Goal: Information Seeking & Learning: Learn about a topic

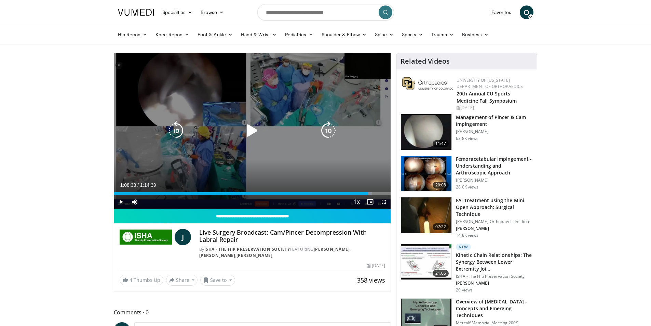
click at [252, 125] on icon "Video Player" at bounding box center [252, 130] width 19 height 19
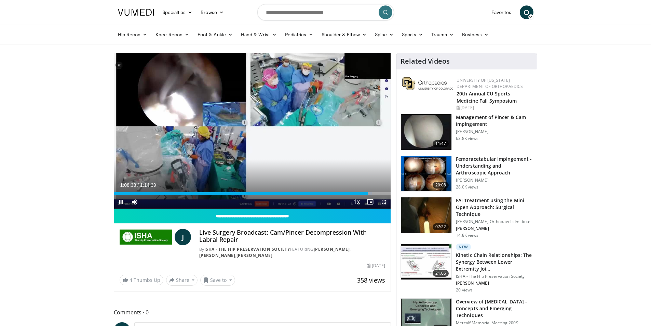
click at [385, 202] on span "Video Player" at bounding box center [384, 202] width 14 height 14
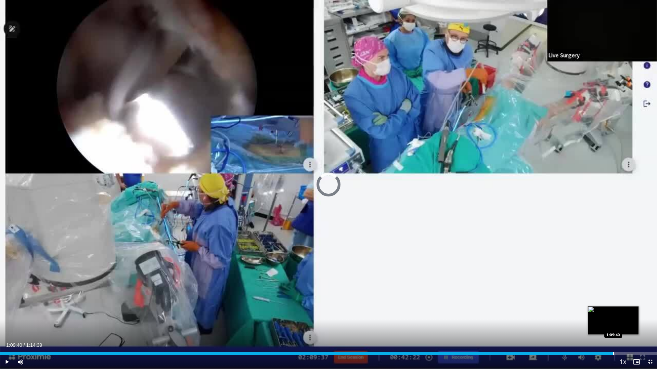
click at [613, 326] on div "Progress Bar" at bounding box center [613, 354] width 1 height 3
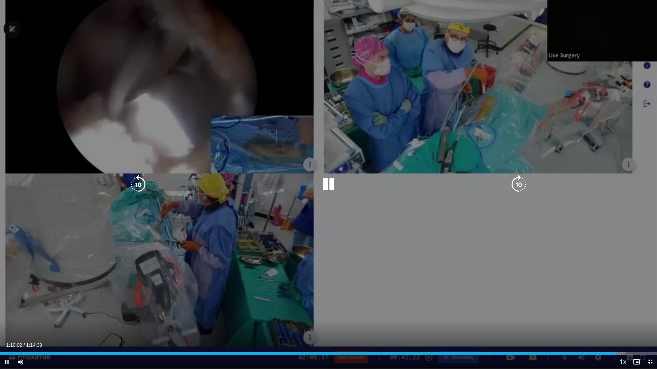
click at [328, 181] on icon "Video Player" at bounding box center [328, 184] width 19 height 19
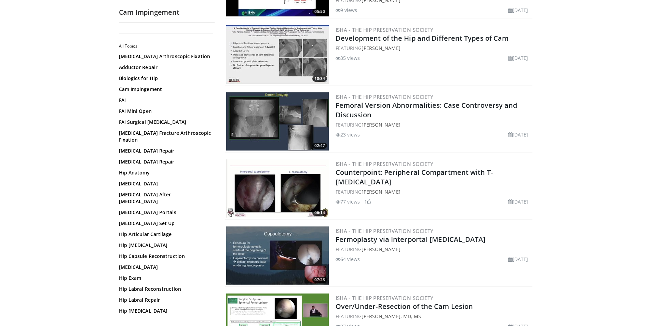
scroll to position [1402, 0]
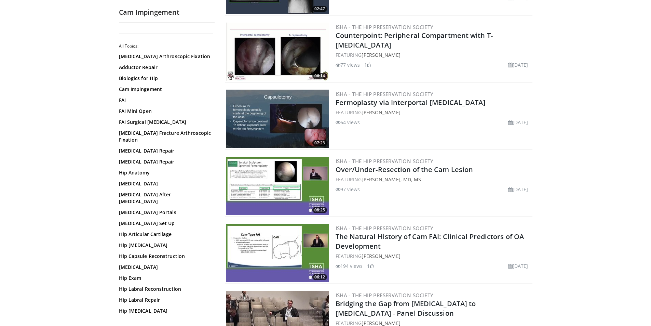
click at [279, 45] on img at bounding box center [277, 52] width 103 height 58
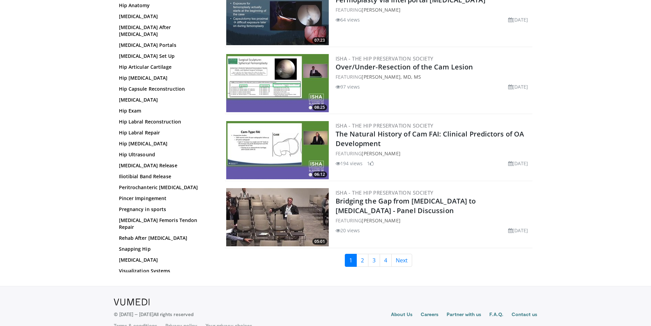
scroll to position [1519, 0]
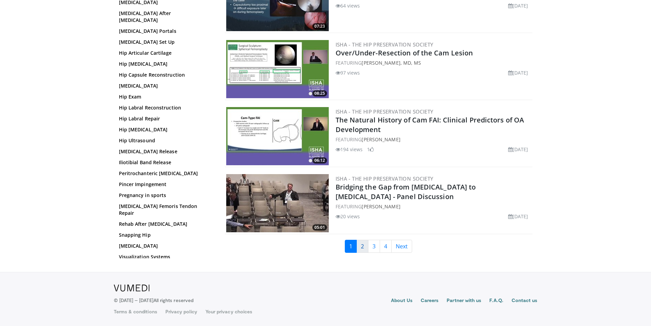
click at [360, 245] on link "2" at bounding box center [363, 246] width 12 height 13
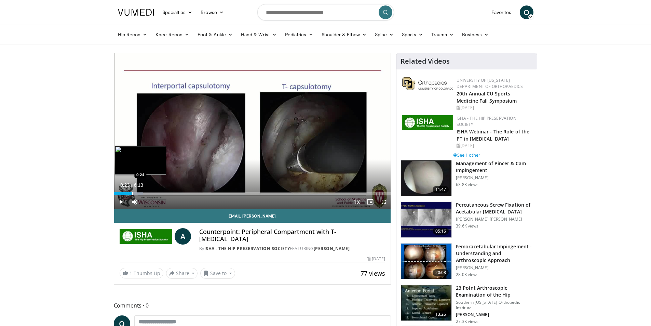
click at [132, 193] on div "Progress Bar" at bounding box center [132, 193] width 1 height 3
click at [158, 192] on div "Progress Bar" at bounding box center [158, 193] width 1 height 3
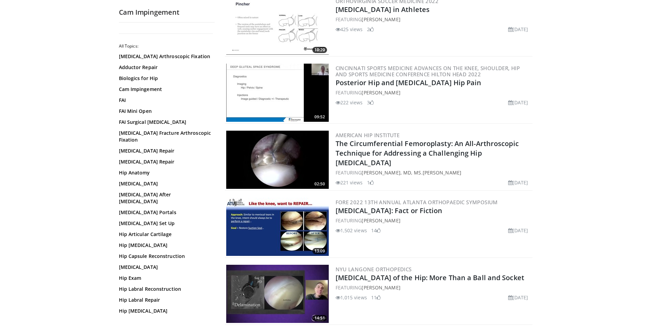
scroll to position [821, 0]
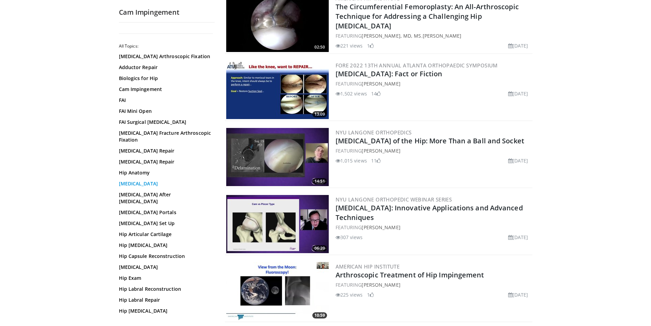
click at [150, 187] on link "Hip Arthroscopy" at bounding box center [165, 183] width 92 height 7
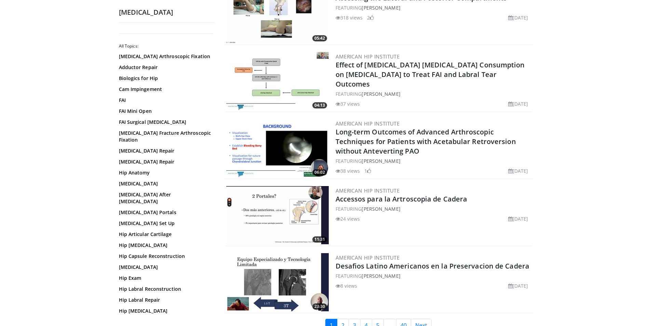
scroll to position [1505, 0]
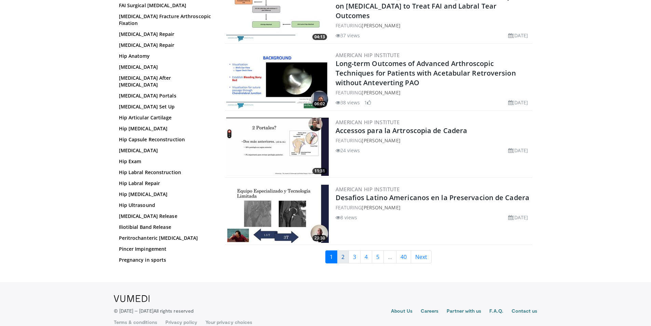
click at [343, 260] on link "2" at bounding box center [343, 256] width 12 height 13
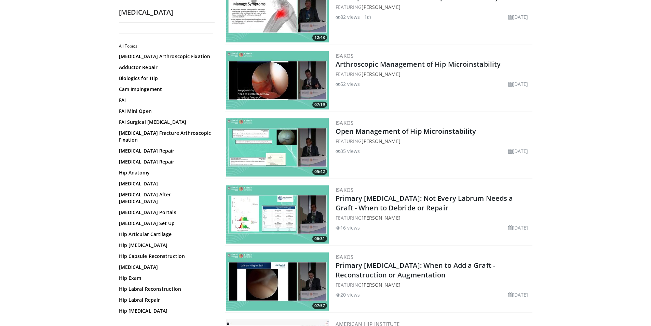
scroll to position [1470, 0]
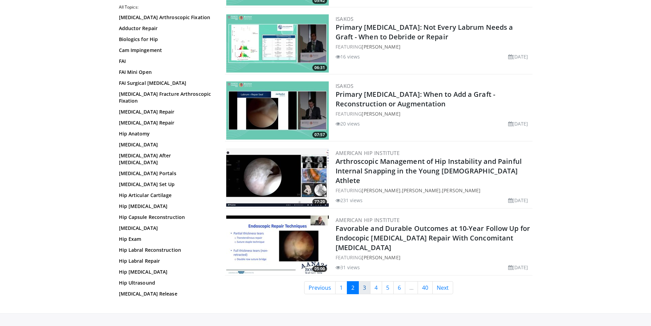
click at [361, 287] on link "3" at bounding box center [365, 287] width 12 height 13
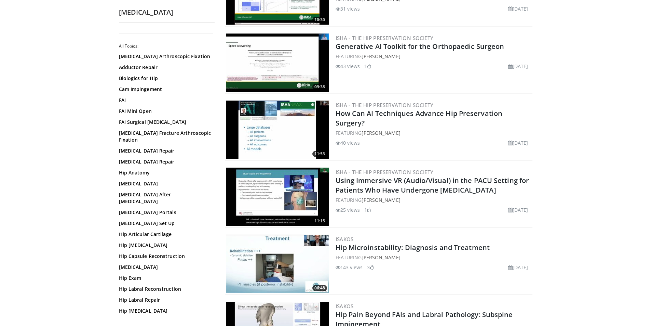
scroll to position [616, 0]
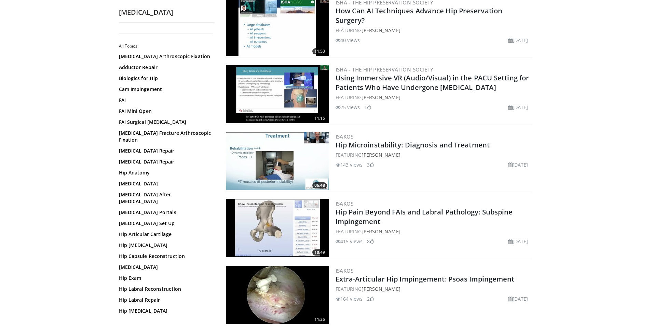
click at [300, 295] on img at bounding box center [277, 295] width 103 height 58
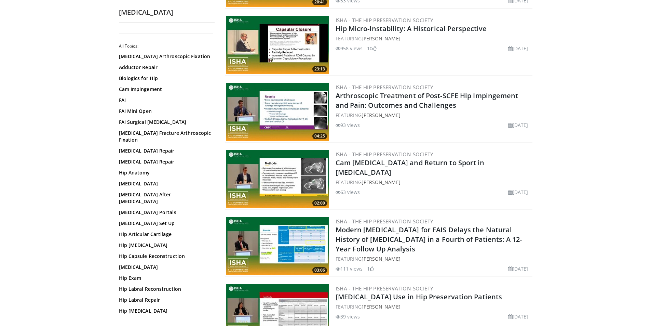
scroll to position [1505, 0]
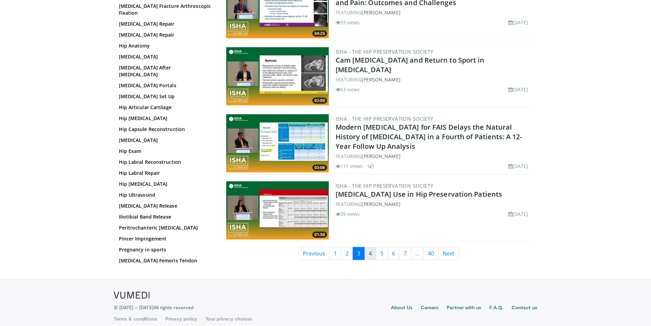
click at [369, 251] on link "4" at bounding box center [371, 253] width 12 height 13
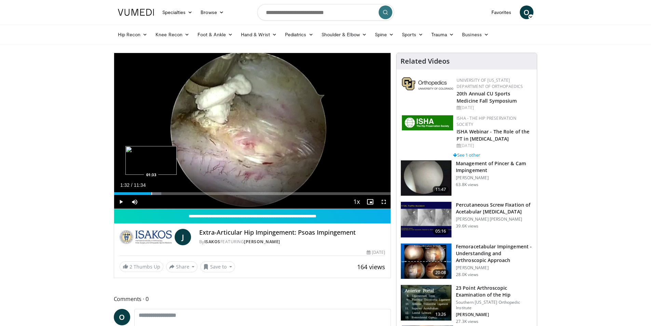
click at [151, 192] on div "Progress Bar" at bounding box center [151, 193] width 1 height 3
click at [161, 192] on div "Progress Bar" at bounding box center [161, 193] width 1 height 3
click at [172, 191] on div "Loaded : 25.69% 01:58 02:24" at bounding box center [252, 191] width 277 height 6
click at [198, 192] on div "Progress Bar" at bounding box center [198, 193] width 1 height 3
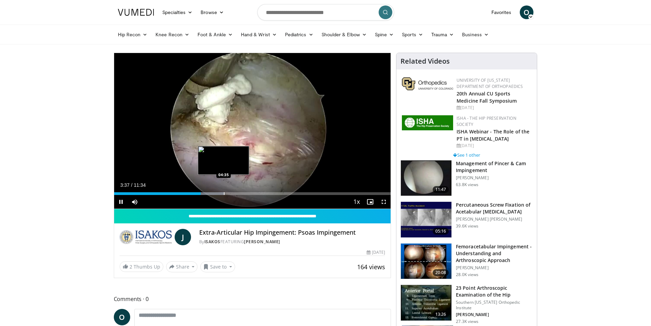
click at [224, 194] on div "Progress Bar" at bounding box center [224, 193] width 1 height 3
click at [216, 193] on div "Progress Bar" at bounding box center [216, 193] width 1 height 3
click at [237, 191] on div "Loaded : 49.97% 04:37 05:07" at bounding box center [252, 191] width 277 height 6
click at [383, 203] on span "Video Player" at bounding box center [384, 202] width 14 height 14
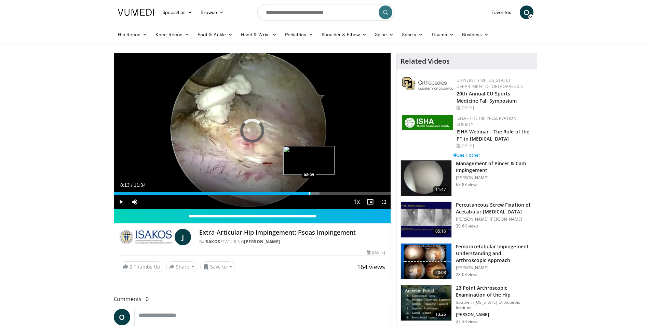
click at [311, 192] on div "Loaded : 74.25% 08:13 08:09" at bounding box center [252, 193] width 277 height 3
click at [343, 191] on div "Loaded : 80.61% 08:17 09:35" at bounding box center [252, 191] width 277 height 6
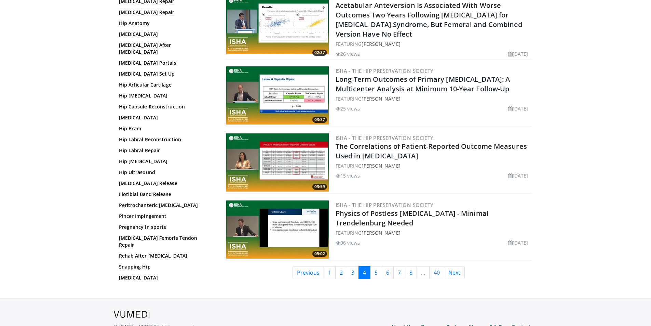
scroll to position [1556, 0]
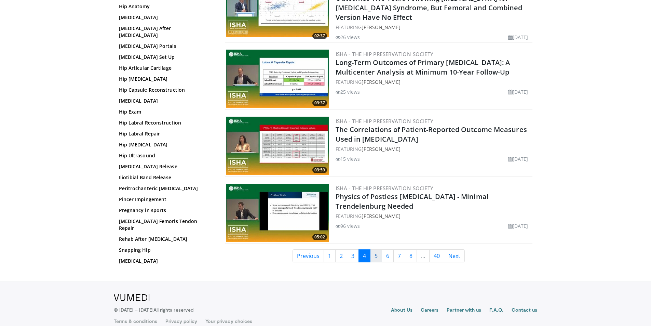
click at [376, 249] on link "5" at bounding box center [376, 255] width 12 height 13
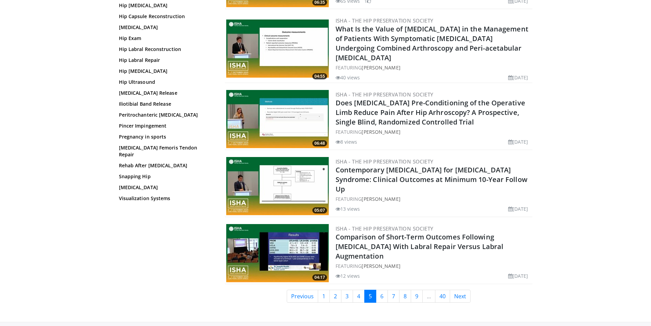
scroll to position [1512, 0]
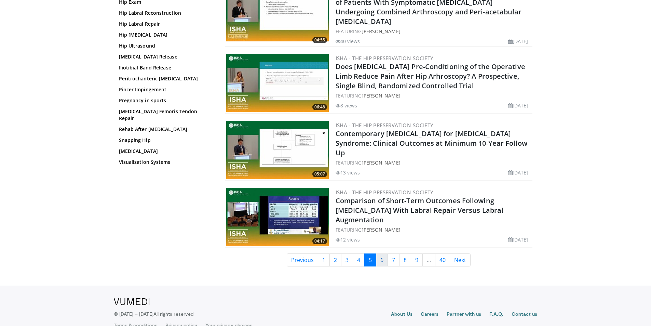
click at [377, 253] on link "6" at bounding box center [382, 259] width 12 height 13
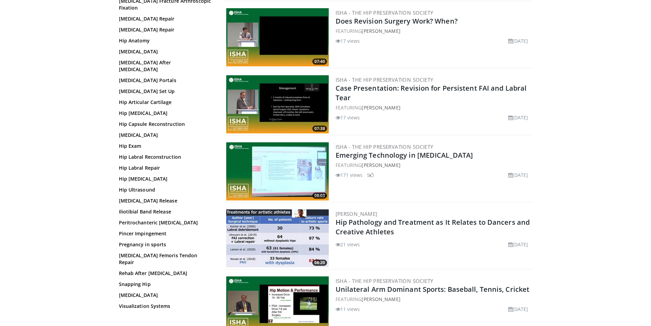
scroll to position [1512, 0]
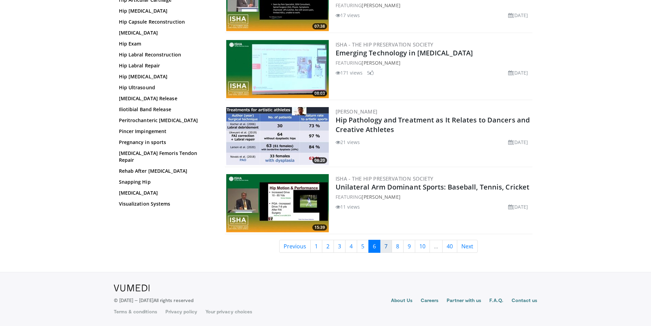
click at [387, 247] on link "7" at bounding box center [386, 246] width 12 height 13
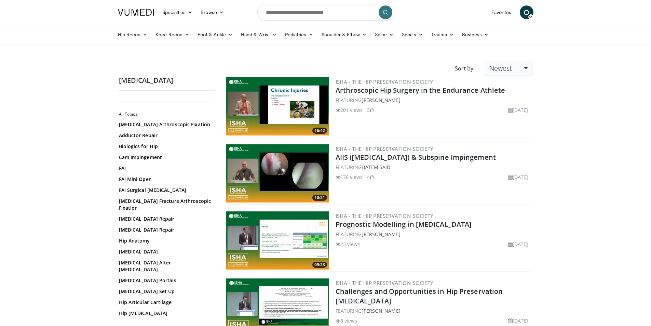
click at [523, 67] on link "Newest" at bounding box center [508, 68] width 47 height 15
click at [507, 120] on link "Views" at bounding box center [513, 118] width 54 height 11
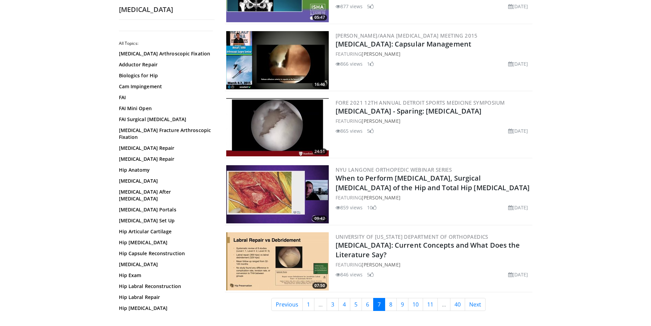
scroll to position [1512, 0]
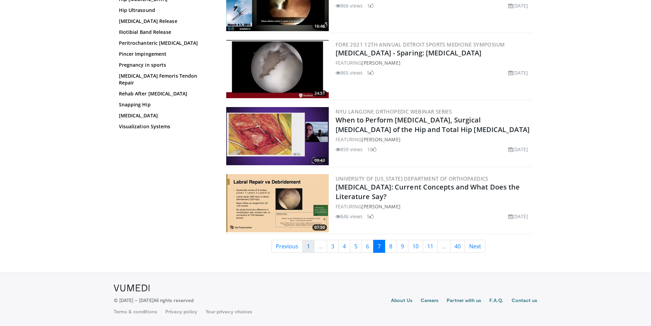
click at [305, 245] on link "1" at bounding box center [309, 246] width 12 height 13
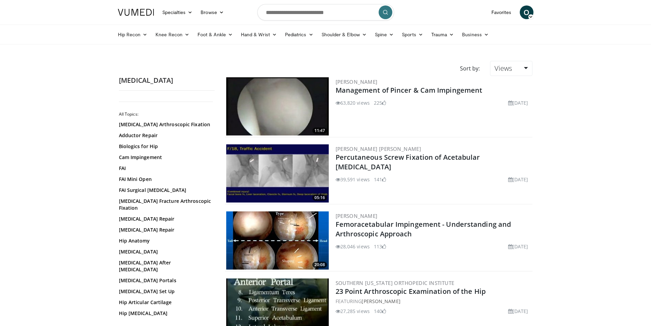
click at [286, 116] on img at bounding box center [277, 106] width 103 height 58
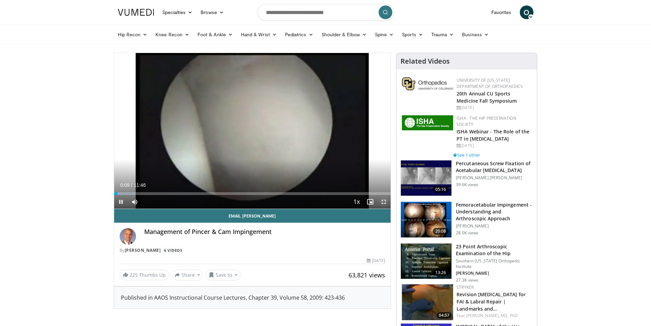
click at [386, 203] on span "Video Player" at bounding box center [384, 202] width 14 height 14
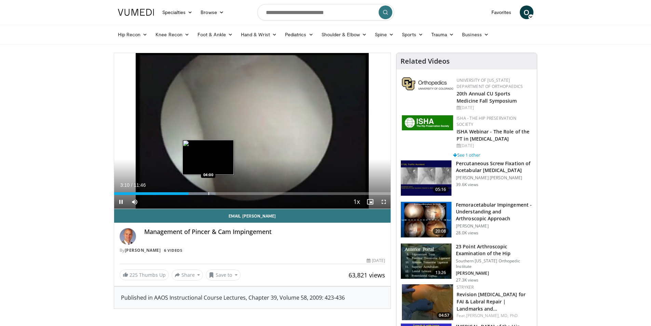
click at [208, 191] on div "Loaded : 36.73% 03:10 04:00" at bounding box center [252, 191] width 277 height 6
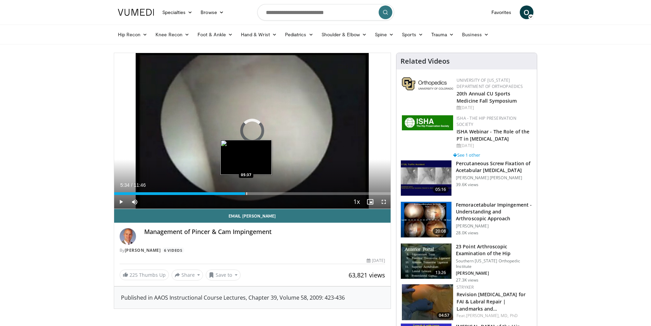
click at [245, 193] on div "Loaded : 43.80% 05:34 05:37" at bounding box center [252, 193] width 277 height 3
click at [383, 202] on span "Video Player" at bounding box center [384, 202] width 14 height 14
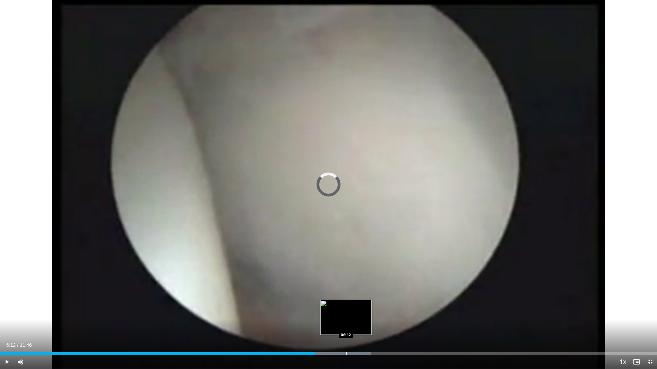
click at [346, 326] on div "Loaded : 56.52% 06:12 06:12" at bounding box center [328, 354] width 657 height 3
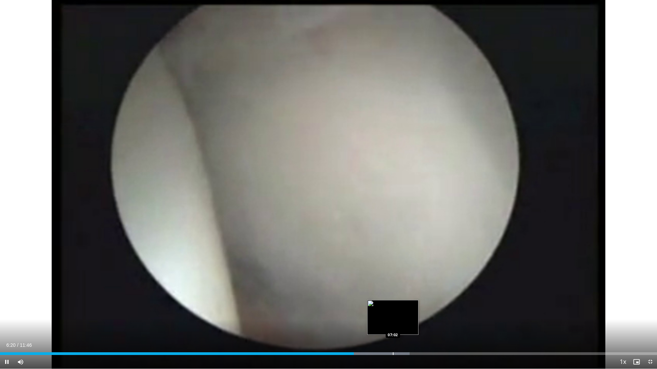
click at [393, 326] on div "Progress Bar" at bounding box center [393, 354] width 1 height 3
click at [412, 326] on div "Progress Bar" at bounding box center [411, 354] width 1 height 3
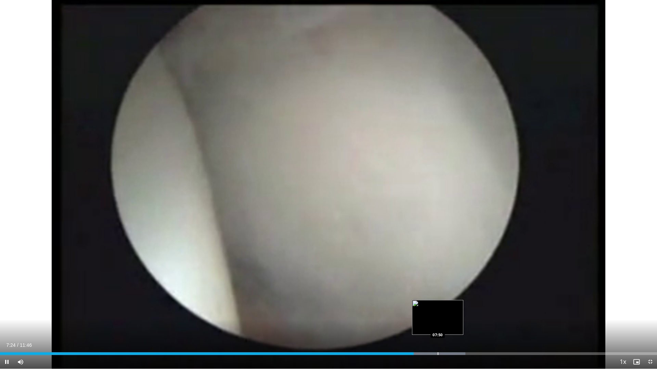
click at [437, 326] on div "Progress Bar" at bounding box center [437, 354] width 1 height 3
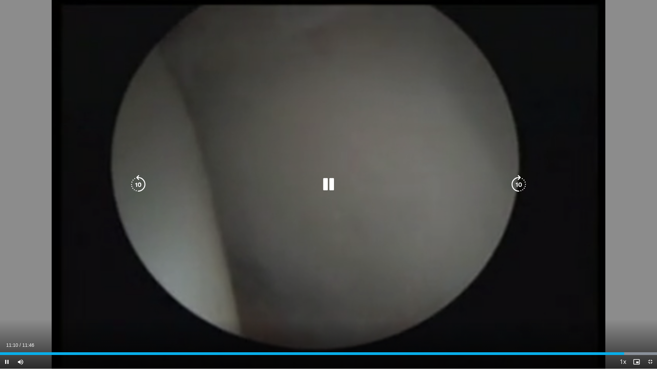
click at [334, 186] on icon "Video Player" at bounding box center [328, 184] width 19 height 19
click at [334, 185] on icon "Video Player" at bounding box center [328, 184] width 19 height 19
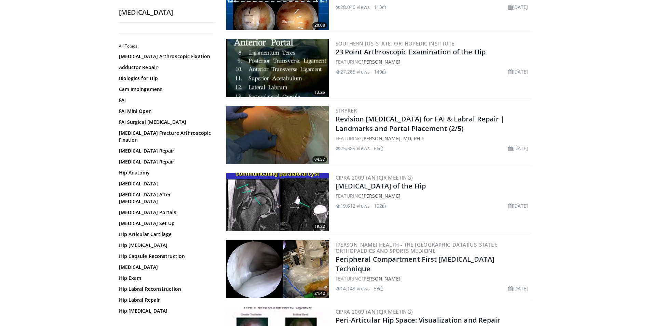
scroll to position [342, 0]
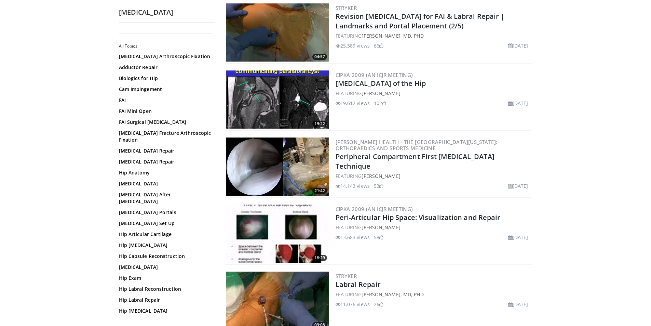
click at [273, 160] on img at bounding box center [277, 166] width 103 height 58
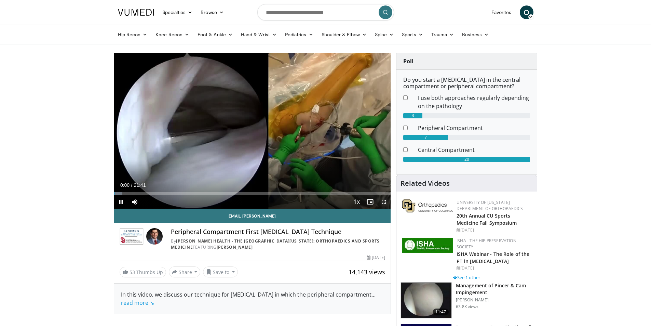
click at [383, 203] on span "Video Player" at bounding box center [384, 202] width 14 height 14
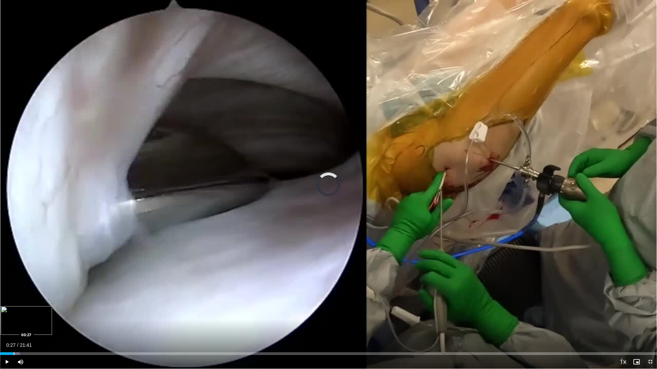
click at [14, 326] on div "Loaded : 3.04% 00:27 00:27" at bounding box center [328, 352] width 657 height 6
click at [9, 326] on div "Progress Bar" at bounding box center [9, 354] width 1 height 3
click at [8, 326] on span "Video Player" at bounding box center [7, 362] width 14 height 14
click at [6, 326] on span "Video Player" at bounding box center [7, 362] width 14 height 14
click at [5, 326] on span "Video Player" at bounding box center [7, 362] width 14 height 14
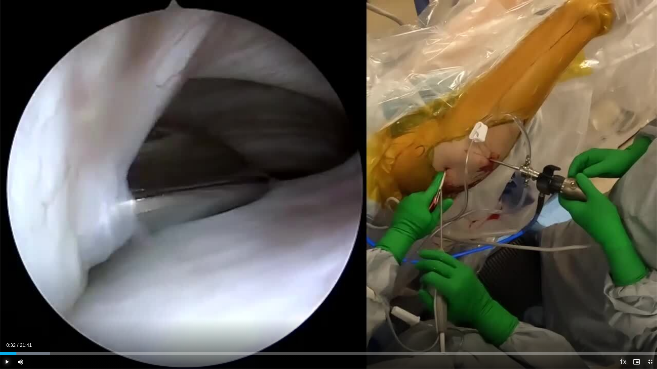
click at [7, 326] on span "Video Player" at bounding box center [7, 362] width 14 height 14
click at [5, 326] on span "Video Player" at bounding box center [7, 362] width 14 height 14
click at [7, 326] on span "Video Player" at bounding box center [7, 362] width 14 height 14
click at [33, 326] on div "Loaded : 10.67% 01:12 01:08" at bounding box center [328, 352] width 657 height 6
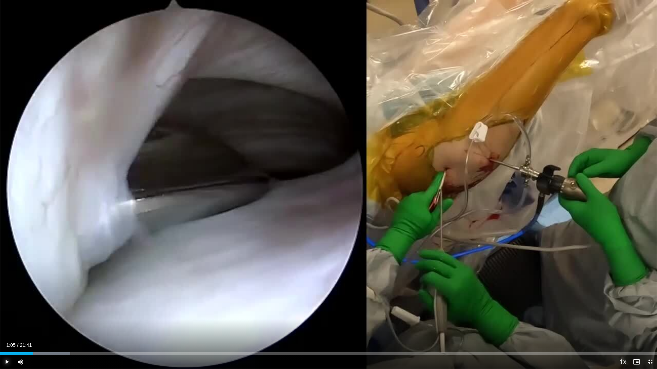
click at [6, 326] on span "Video Player" at bounding box center [7, 362] width 14 height 14
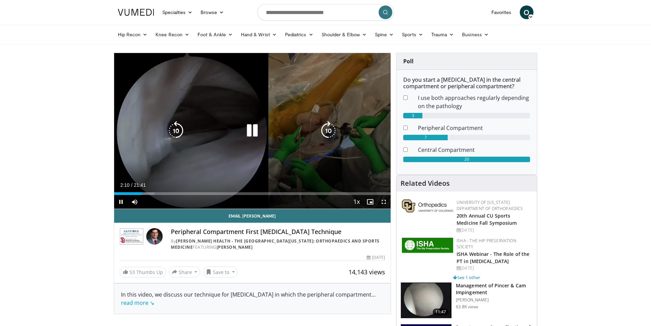
click at [250, 130] on icon "Video Player" at bounding box center [252, 130] width 19 height 19
click at [256, 133] on icon "Video Player" at bounding box center [252, 130] width 19 height 19
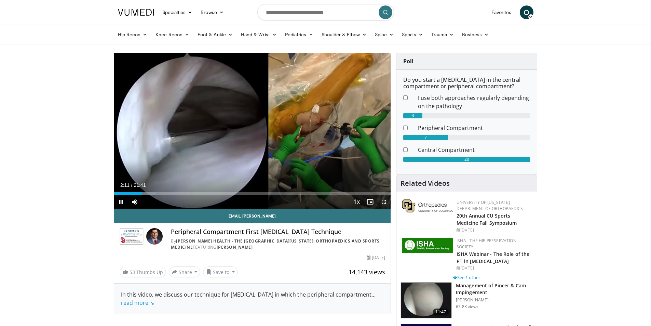
click at [384, 199] on span "Video Player" at bounding box center [384, 202] width 14 height 14
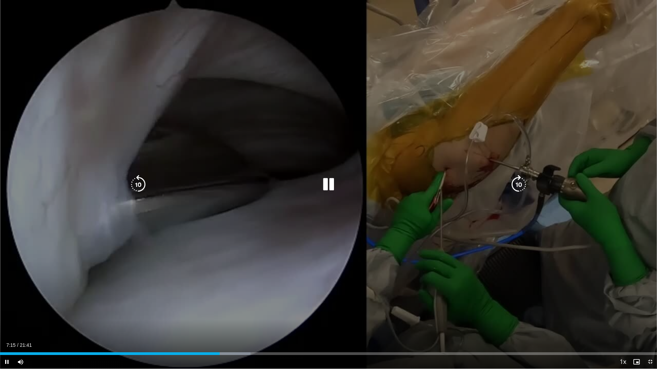
click at [327, 185] on icon "Video Player" at bounding box center [328, 184] width 19 height 19
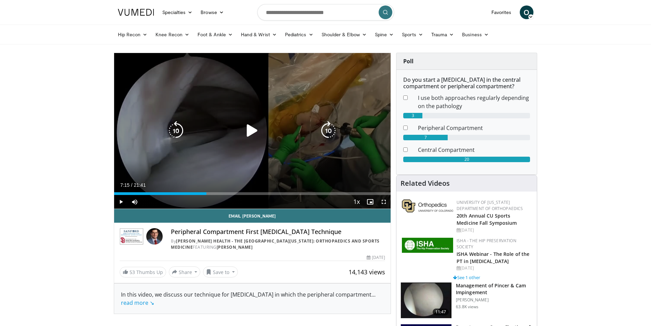
click at [252, 124] on icon "Video Player" at bounding box center [252, 130] width 19 height 19
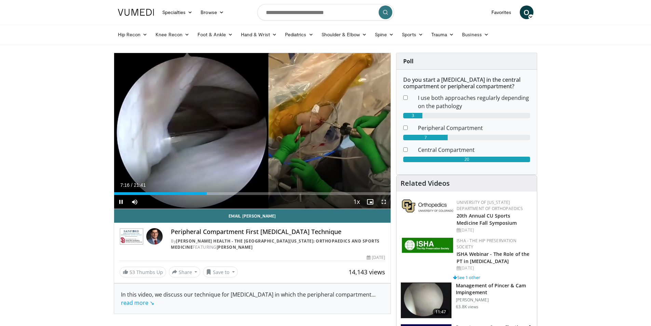
click at [386, 202] on span "Video Player" at bounding box center [384, 202] width 14 height 14
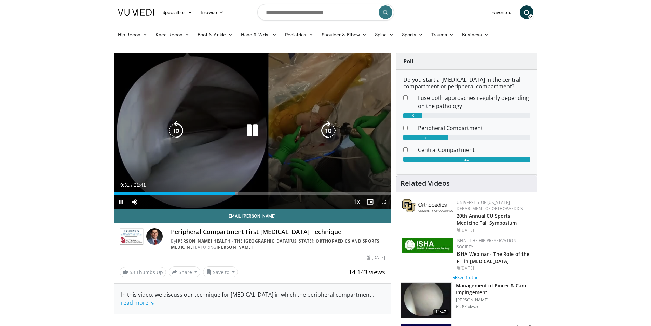
click at [250, 131] on icon "Video Player" at bounding box center [252, 130] width 19 height 19
click at [246, 127] on icon "Video Player" at bounding box center [252, 130] width 19 height 19
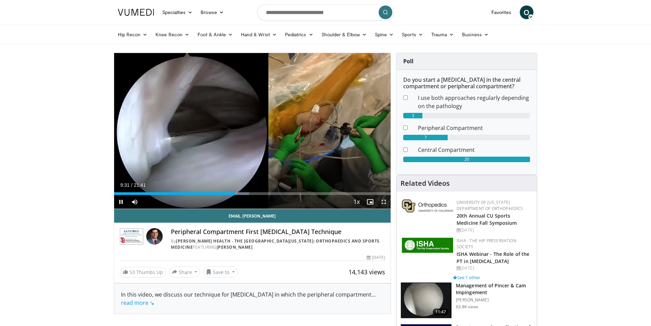
click at [385, 202] on span "Video Player" at bounding box center [384, 202] width 14 height 14
